Goal: Task Accomplishment & Management: Use online tool/utility

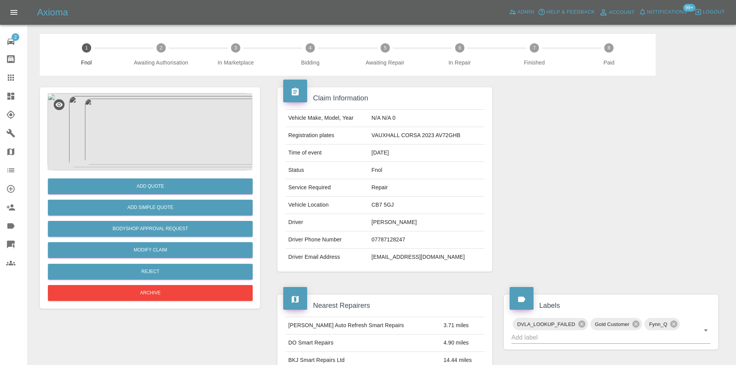
click at [169, 122] on img at bounding box center [150, 131] width 205 height 77
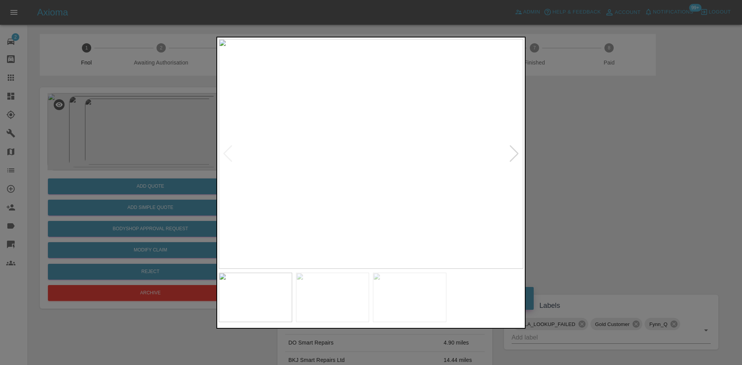
click at [358, 177] on img at bounding box center [371, 154] width 305 height 230
click at [357, 177] on img at bounding box center [412, 85] width 914 height 690
click at [356, 198] on img at bounding box center [371, 154] width 305 height 230
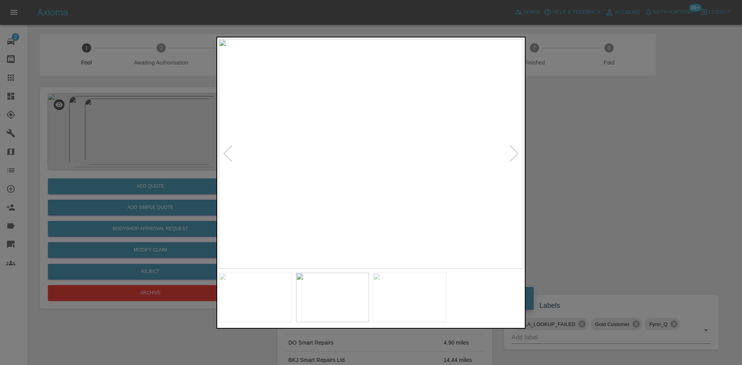
click at [419, 173] on img at bounding box center [371, 154] width 305 height 230
click at [419, 172] on img at bounding box center [227, 97] width 914 height 690
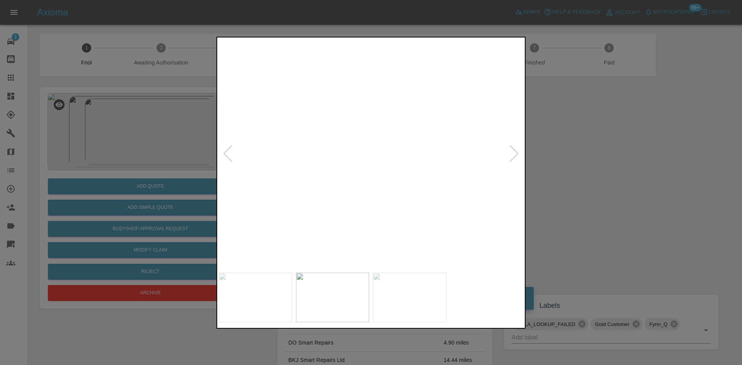
click at [419, 172] on img at bounding box center [227, 98] width 914 height 690
click at [416, 177] on img at bounding box center [371, 154] width 305 height 230
click at [460, 177] on img at bounding box center [410, 154] width 305 height 230
click at [381, 191] on img at bounding box center [371, 154] width 305 height 230
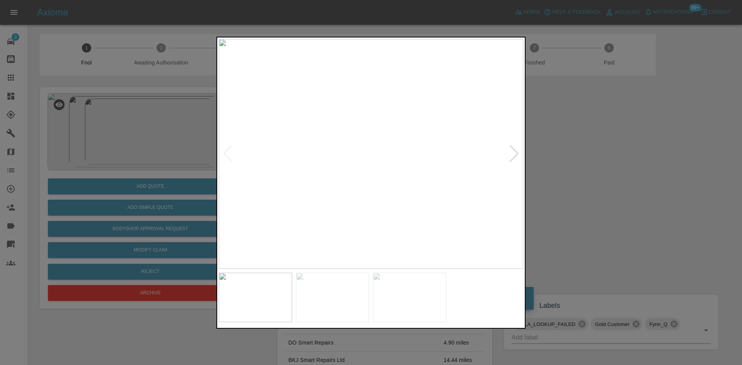
click at [347, 186] on img at bounding box center [371, 154] width 305 height 230
click at [348, 190] on img at bounding box center [371, 154] width 305 height 230
drag, startPoint x: 141, startPoint y: 170, endPoint x: 145, endPoint y: 201, distance: 31.5
click at [141, 171] on div at bounding box center [371, 182] width 742 height 365
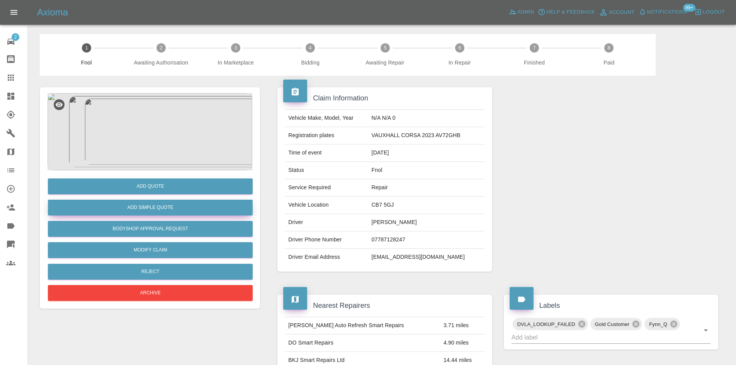
click at [147, 210] on button "Add Simple Quote" at bounding box center [150, 208] width 205 height 16
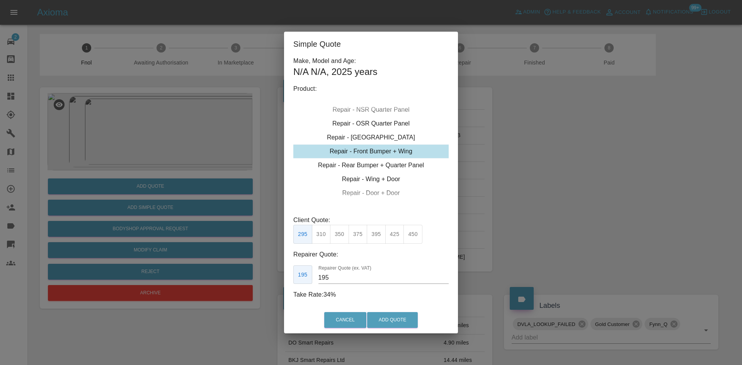
click at [373, 155] on div "Repair - Front Bumper + Wing" at bounding box center [370, 152] width 155 height 14
click at [337, 239] on button "350" at bounding box center [339, 234] width 19 height 19
type input "210"
click at [149, 202] on div "Simple Quote Make, Model and Age: N/A N/A , 2025 years Product: Repair - Front …" at bounding box center [371, 182] width 742 height 365
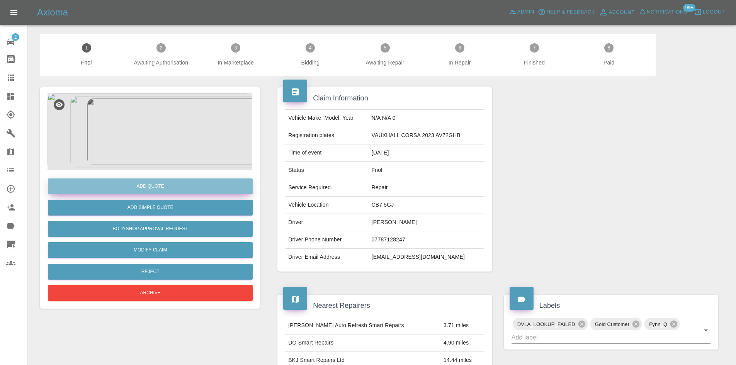
click at [158, 187] on button "Add Quote" at bounding box center [150, 187] width 205 height 16
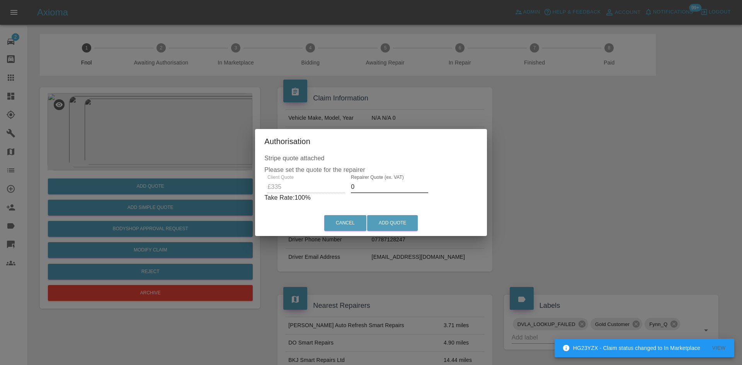
drag, startPoint x: 356, startPoint y: 187, endPoint x: 322, endPoint y: 192, distance: 34.3
click at [324, 196] on div "Client Quote £335 Repairer Quote (ex. VAT) 0 Take Rate: 100 %" at bounding box center [370, 189] width 213 height 28
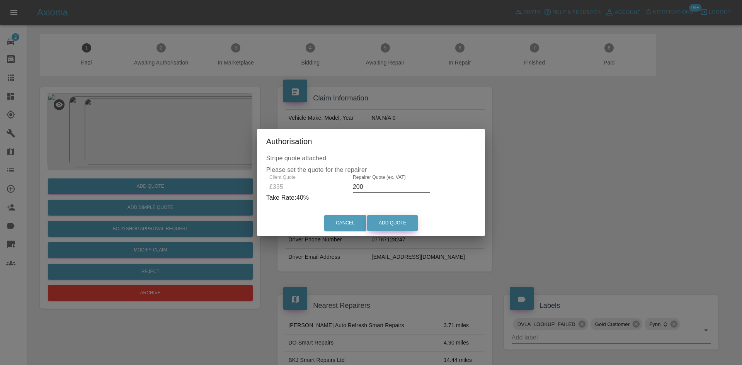
type input "200"
drag, startPoint x: 386, startPoint y: 223, endPoint x: 532, endPoint y: 302, distance: 165.5
click at [387, 223] on button "Add Quote" at bounding box center [392, 223] width 51 height 16
